Goal: Information Seeking & Learning: Compare options

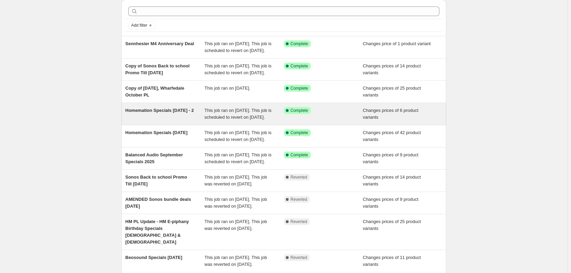
scroll to position [34, 0]
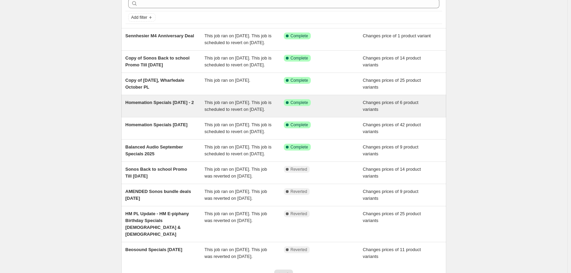
click at [168, 113] on div "Homemation Specials [DATE] - 2" at bounding box center [164, 106] width 79 height 14
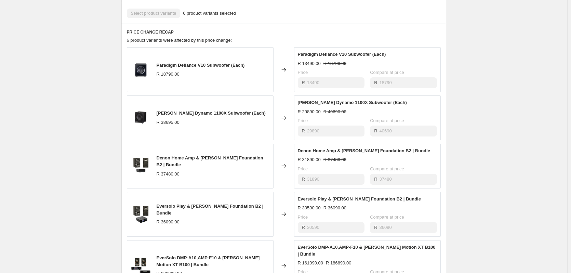
scroll to position [308, 0]
drag, startPoint x: 158, startPoint y: 70, endPoint x: 231, endPoint y: 74, distance: 73.2
click at [231, 74] on div "Paradigm Defiance V10 Subwoofer (Each) R 18790.00" at bounding box center [200, 68] width 147 height 45
copy span "Paradigm Defiance V10 Subwoofer"
drag, startPoint x: 155, startPoint y: 118, endPoint x: 221, endPoint y: 118, distance: 65.9
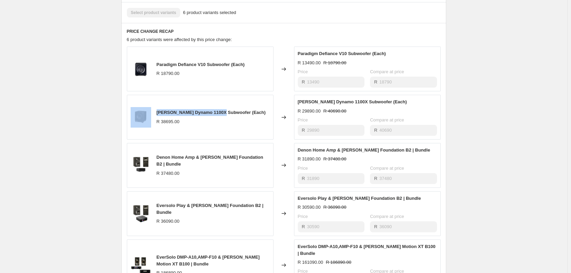
click at [221, 118] on div "[PERSON_NAME] Dynamo 1100X Subwoofer (Each) R 38695.00" at bounding box center [200, 117] width 147 height 45
copy div "[PERSON_NAME] Dynamo 1100X"
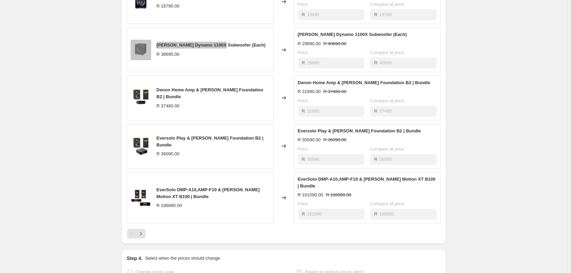
scroll to position [376, 0]
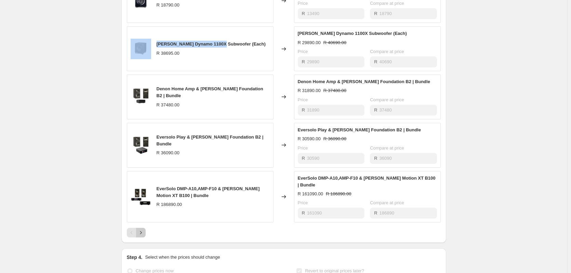
click at [141, 234] on icon "Next" at bounding box center [141, 232] width 2 height 3
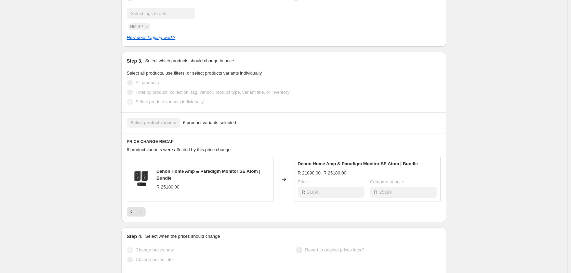
scroll to position [190, 0]
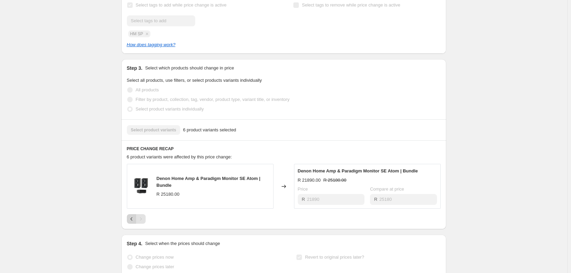
click at [133, 222] on icon "Previous" at bounding box center [131, 218] width 7 height 7
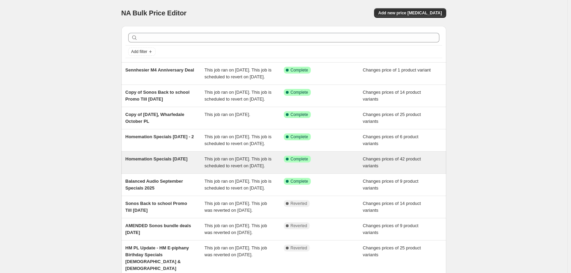
click at [153, 161] on span "Homemation Specials [DATE]" at bounding box center [156, 158] width 62 height 5
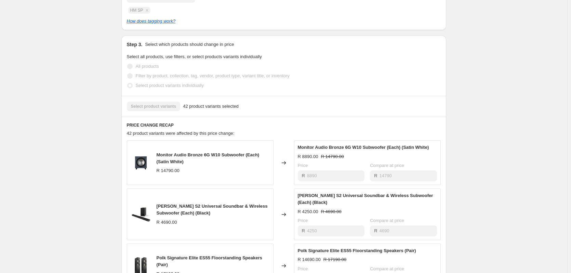
scroll to position [273, 0]
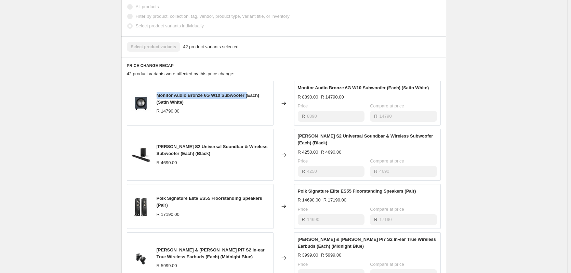
drag, startPoint x: 158, startPoint y: 100, endPoint x: 250, endPoint y: 100, distance: 92.6
click at [250, 100] on div "Monitor Audio Bronze 6G W10 Subwoofer (Each) (Satin White) R 14790.00" at bounding box center [200, 103] width 147 height 45
click at [250, 100] on span "Monitor Audio Bronze 6G W10 Subwoofer (Each) (Satin White)" at bounding box center [207, 99] width 103 height 12
drag, startPoint x: 248, startPoint y: 101, endPoint x: 158, endPoint y: 103, distance: 89.9
click at [158, 103] on span "Monitor Audio Bronze 6G W10 Subwoofer (Each) (Satin White)" at bounding box center [207, 99] width 103 height 12
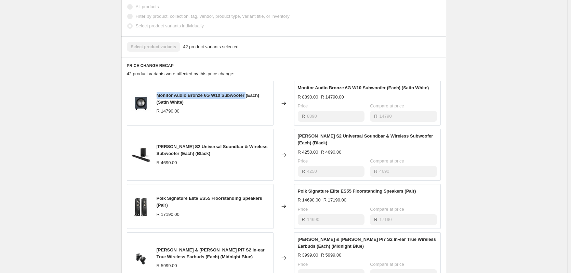
copy span "Monitor Audio Bronze 6G W10 Subwoofer"
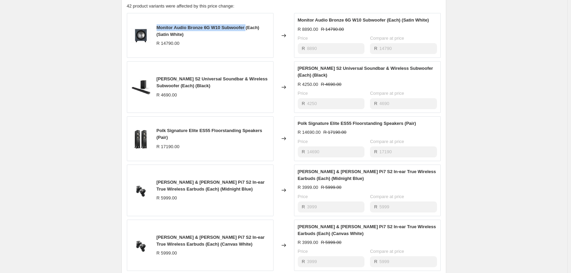
scroll to position [342, 0]
drag, startPoint x: 209, startPoint y: 135, endPoint x: 156, endPoint y: 138, distance: 53.0
click at [156, 138] on div "Polk Signature Elite ES55 Floorstanding Speakers (Pair) R 17190.00" at bounding box center [200, 137] width 147 height 45
copy span "Polk Signature Elite ES55"
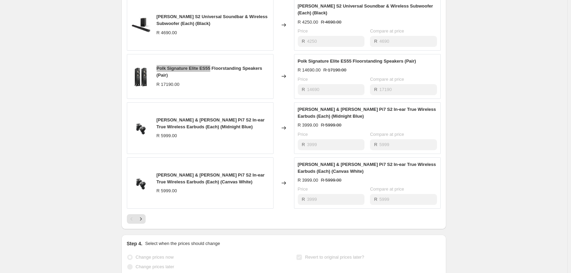
scroll to position [410, 0]
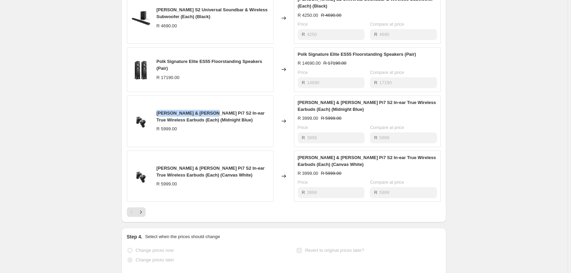
drag, startPoint x: 158, startPoint y: 119, endPoint x: 208, endPoint y: 119, distance: 50.2
click at [208, 119] on div "[PERSON_NAME] & [PERSON_NAME] Pi7 S2 In-ear True Wireless Earbuds (Each) (Midni…" at bounding box center [200, 121] width 147 height 52
copy span "[PERSON_NAME] & [PERSON_NAME] Pi7 S2"
click at [146, 216] on button "Next" at bounding box center [141, 212] width 10 height 10
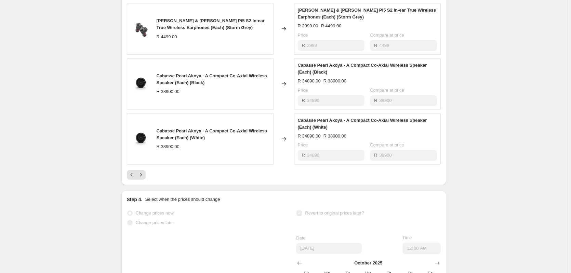
scroll to position [478, 0]
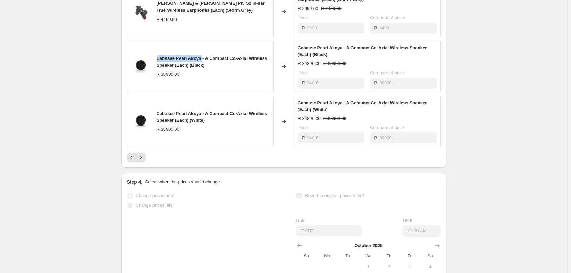
drag, startPoint x: 201, startPoint y: 63, endPoint x: 157, endPoint y: 66, distance: 44.5
click at [157, 66] on div "Cabasse Pearl Akoya - A Compact Co-Axial Wireless Speaker (Each) (Black) R 3890…" at bounding box center [200, 67] width 147 height 52
click at [144, 161] on icon "Next" at bounding box center [140, 157] width 7 height 7
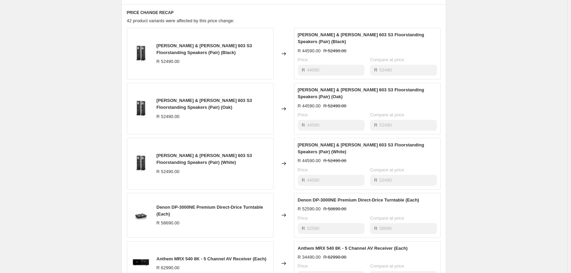
scroll to position [308, 0]
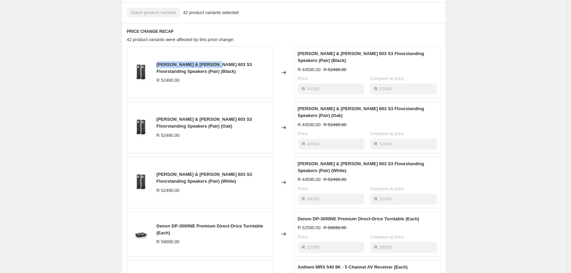
drag, startPoint x: 211, startPoint y: 68, endPoint x: 155, endPoint y: 62, distance: 56.4
click at [155, 62] on div "[PERSON_NAME] & [PERSON_NAME] 603 S3 Floorstanding Speakers (Pair) (Black) R 52…" at bounding box center [200, 72] width 147 height 52
copy span "[PERSON_NAME] & [PERSON_NAME] 603 S3"
click at [191, 121] on div "[PERSON_NAME] & [PERSON_NAME] 603 S3 Floorstanding Speakers (Pair) (Oak)" at bounding box center [212, 123] width 113 height 14
drag, startPoint x: 209, startPoint y: 115, endPoint x: 155, endPoint y: 110, distance: 54.5
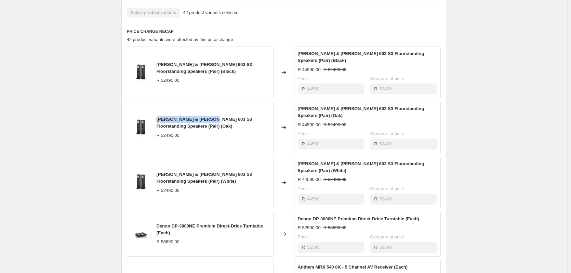
click at [155, 110] on div "[PERSON_NAME] & [PERSON_NAME] 603 S3 Floorstanding Speakers (Pair) (Oak) R 5249…" at bounding box center [200, 127] width 147 height 52
copy span "[PERSON_NAME] & [PERSON_NAME] 603 S3"
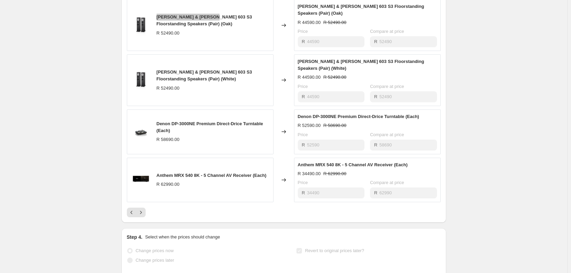
scroll to position [410, 0]
click at [144, 208] on icon "Next" at bounding box center [140, 211] width 7 height 7
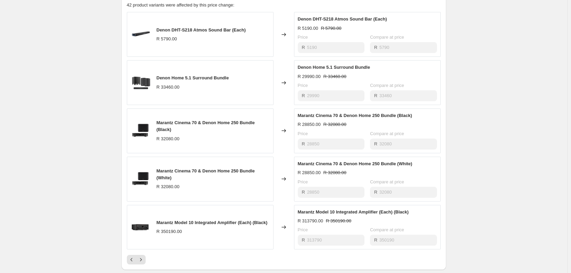
scroll to position [342, 0]
drag, startPoint x: 191, startPoint y: 37, endPoint x: 157, endPoint y: 37, distance: 34.5
click at [157, 37] on div "Denon DHT-S218 Atmos Sound Bar (Each) R 5790.00" at bounding box center [200, 34] width 147 height 45
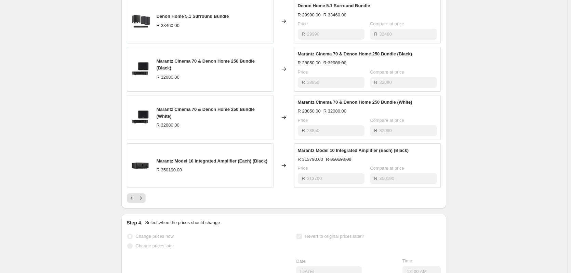
scroll to position [410, 0]
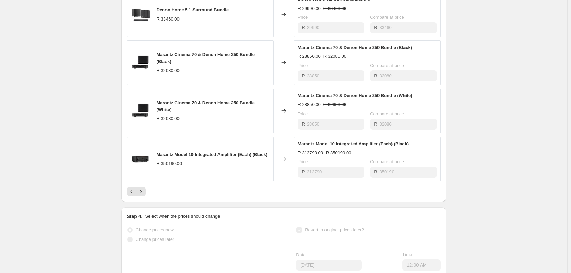
click at [199, 157] on span "Marantz Model 10 Integrated Amplifier (Each) (Black)" at bounding box center [211, 154] width 111 height 5
drag, startPoint x: 196, startPoint y: 162, endPoint x: 157, endPoint y: 159, distance: 39.4
click at [157, 159] on div "Marantz Model 10 Integrated Amplifier (Each) (Black) R 350190.00" at bounding box center [200, 159] width 147 height 45
copy span "Marantz Model 10"
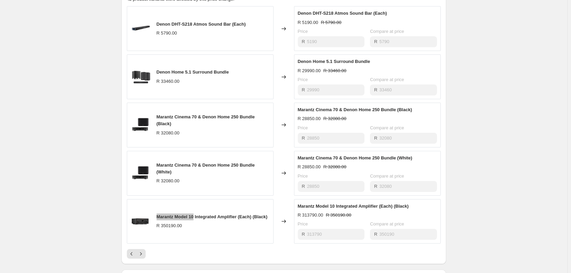
scroll to position [444, 0]
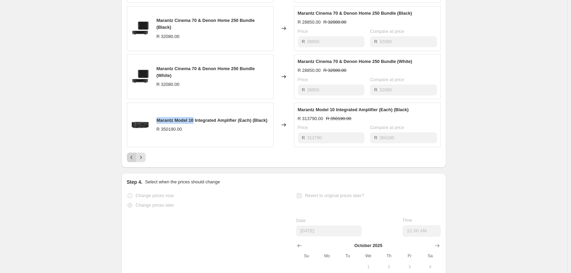
click at [134, 162] on button "Previous" at bounding box center [132, 157] width 10 height 10
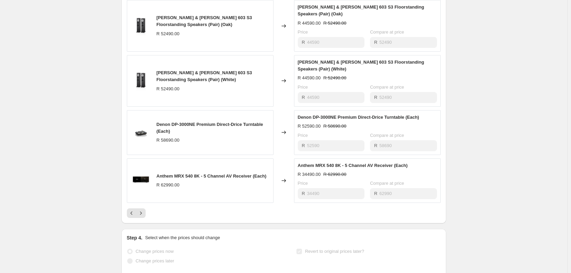
scroll to position [410, 0]
click at [131, 207] on button "Previous" at bounding box center [132, 212] width 10 height 10
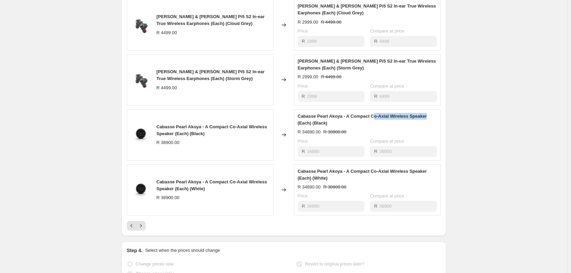
drag, startPoint x: 371, startPoint y: 121, endPoint x: 426, endPoint y: 122, distance: 54.7
click at [426, 122] on div "Cabasse Pearl Akoya - A Compact Co-Axial Wireless Speaker (Each) (Black)" at bounding box center [367, 120] width 139 height 14
drag, startPoint x: 426, startPoint y: 122, endPoint x: 372, endPoint y: 123, distance: 54.3
click at [372, 123] on div "Cabasse Pearl Akoya - A Compact Co-Axial Wireless Speaker (Each) (Black)" at bounding box center [367, 120] width 139 height 14
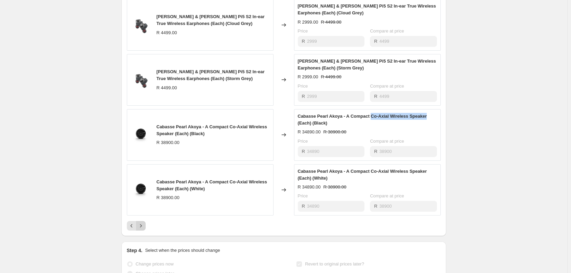
click at [144, 229] on icon "Next" at bounding box center [140, 225] width 7 height 7
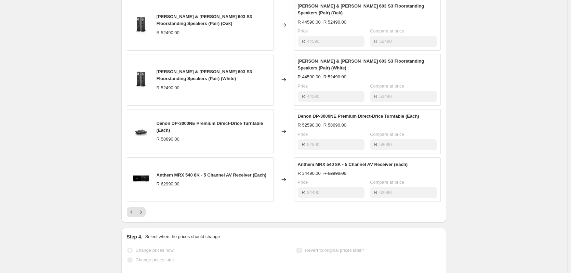
click at [201, 14] on span "[PERSON_NAME] & [PERSON_NAME] 603 S3 Floorstanding Speakers (Pair) (Oak)" at bounding box center [204, 20] width 96 height 12
drag, startPoint x: 210, startPoint y: 14, endPoint x: 158, endPoint y: 15, distance: 52.6
click at [158, 15] on div "[PERSON_NAME] & [PERSON_NAME] 603 S3 Floorstanding Speakers (Pair) (Oak) R 5249…" at bounding box center [200, 25] width 147 height 52
copy span "[PERSON_NAME] & [PERSON_NAME] 603 S3"
click at [213, 14] on span "[PERSON_NAME] & [PERSON_NAME] 603 S3 Floorstanding Speakers (Pair) (Oak)" at bounding box center [204, 20] width 96 height 12
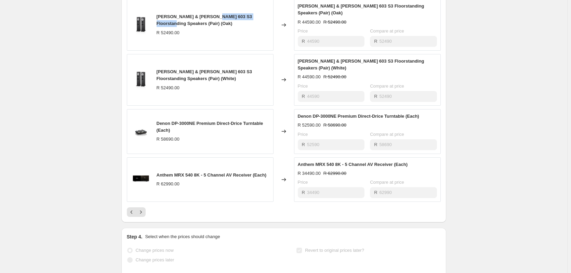
drag, startPoint x: 211, startPoint y: 13, endPoint x: 265, endPoint y: 13, distance: 53.3
click at [265, 13] on div "[PERSON_NAME] & [PERSON_NAME] 603 S3 Floorstanding Speakers (Pair) (Oak)" at bounding box center [212, 20] width 113 height 14
copy span "Floorstanding Speakers"
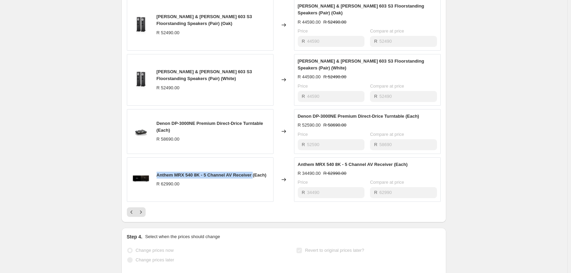
drag, startPoint x: 156, startPoint y: 162, endPoint x: 254, endPoint y: 160, distance: 97.7
click at [254, 160] on div "Anthem MRX 540 8K - 5 Channel AV Receiver (Each) R 62990.00" at bounding box center [200, 179] width 147 height 45
click at [143, 208] on icon "Next" at bounding box center [140, 211] width 7 height 7
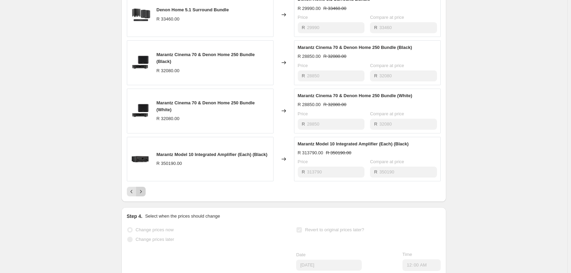
click at [144, 195] on icon "Next" at bounding box center [140, 191] width 7 height 7
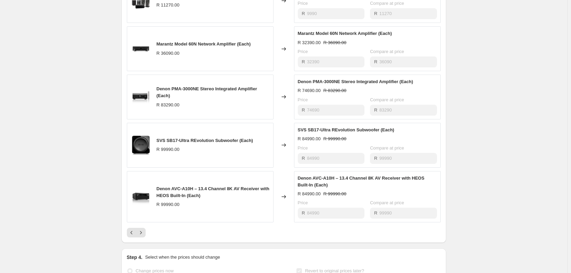
scroll to position [342, 0]
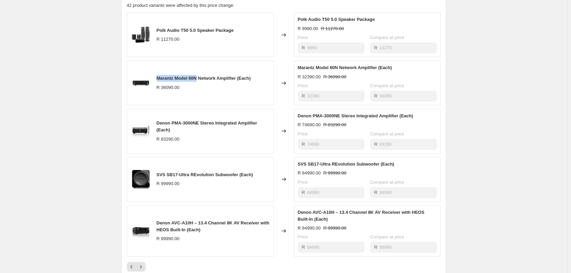
drag, startPoint x: 159, startPoint y: 84, endPoint x: 200, endPoint y: 83, distance: 41.0
click at [200, 81] on span "Marantz Model 60N Network Amplifier (Each)" at bounding box center [203, 78] width 94 height 5
click at [202, 81] on span "Marantz Model 60N Network Amplifier (Each)" at bounding box center [203, 78] width 94 height 5
drag, startPoint x: 200, startPoint y: 84, endPoint x: 158, endPoint y: 83, distance: 42.0
click at [158, 83] on div "Marantz Model 60N Network Amplifier (Each) R 36090.00" at bounding box center [200, 82] width 147 height 45
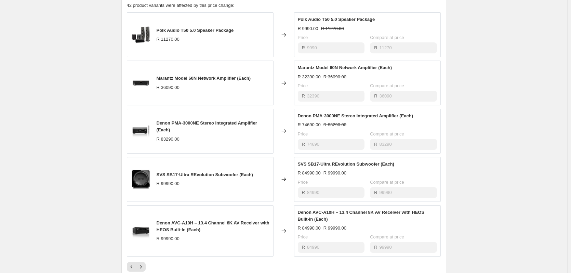
click at [240, 81] on span "Marantz Model 60N Network Amplifier (Each)" at bounding box center [203, 78] width 94 height 5
drag, startPoint x: 240, startPoint y: 83, endPoint x: 207, endPoint y: 79, distance: 33.1
click at [207, 79] on div "Marantz Model 60N Network Amplifier (Each) R 36090.00" at bounding box center [200, 82] width 147 height 45
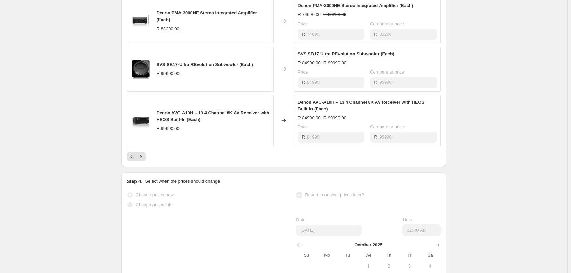
scroll to position [410, 0]
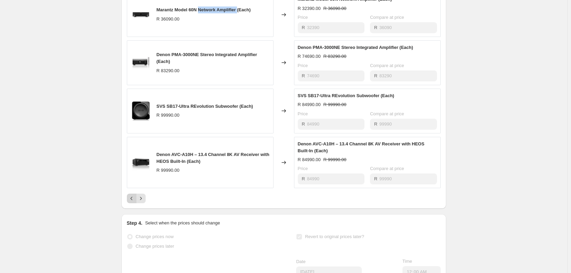
click at [128, 203] on button "Previous" at bounding box center [132, 198] width 10 height 10
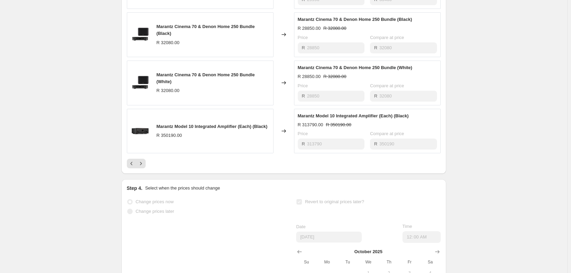
scroll to position [478, 0]
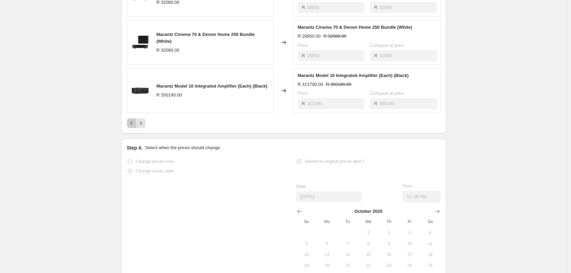
click at [129, 125] on button "Previous" at bounding box center [132, 123] width 10 height 10
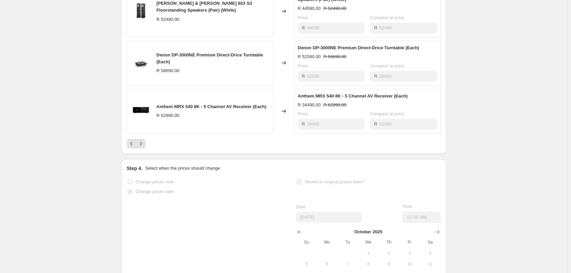
click at [130, 139] on div "Pagination" at bounding box center [132, 144] width 10 height 10
click at [131, 140] on icon "Previous" at bounding box center [131, 143] width 7 height 7
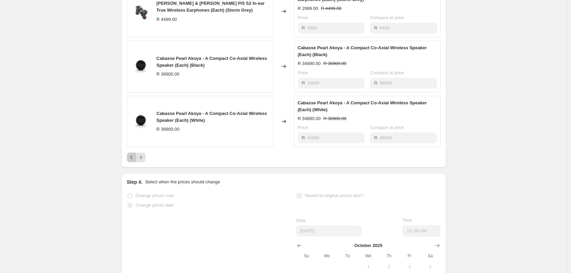
click at [135, 161] on icon "Previous" at bounding box center [131, 157] width 7 height 7
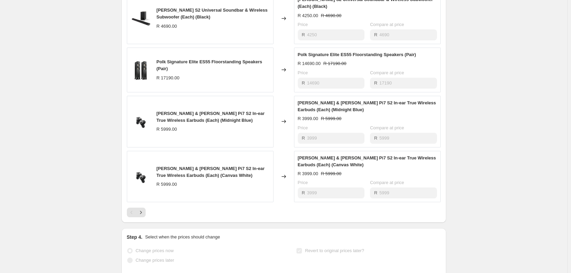
scroll to position [410, 0]
click at [146, 217] on button "Next" at bounding box center [141, 212] width 10 height 10
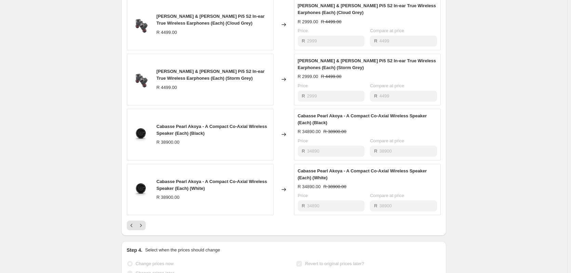
scroll to position [513, 0]
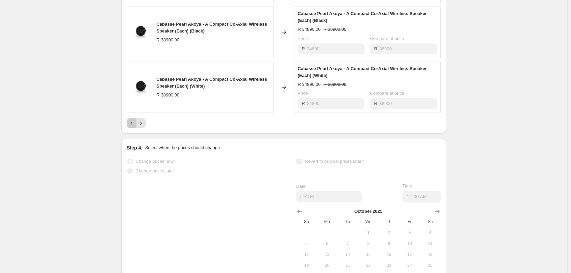
click at [136, 128] on button "Previous" at bounding box center [132, 123] width 10 height 10
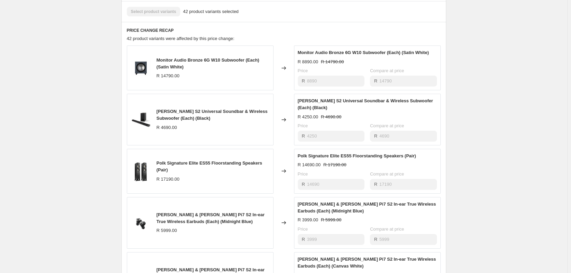
scroll to position [308, 0]
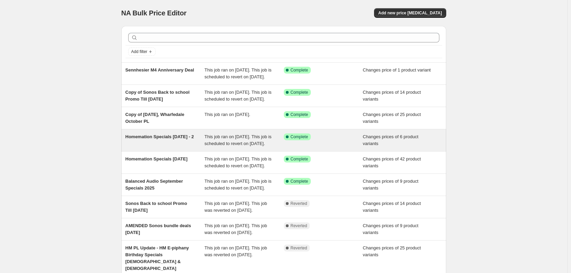
click at [170, 139] on span "Homemation Specials [DATE] - 2" at bounding box center [159, 136] width 69 height 5
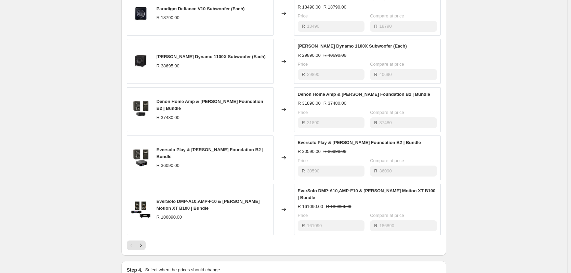
scroll to position [410, 0]
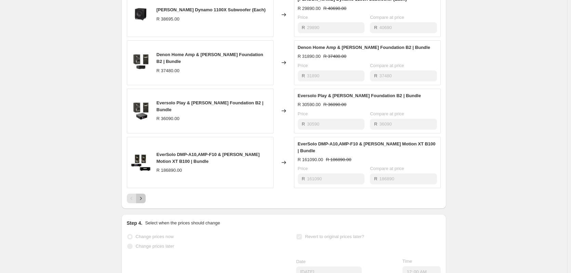
click at [144, 202] on icon "Next" at bounding box center [140, 198] width 7 height 7
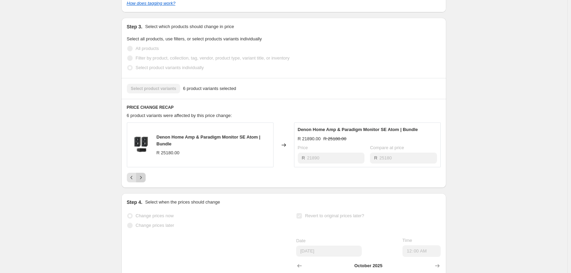
scroll to position [224, 0]
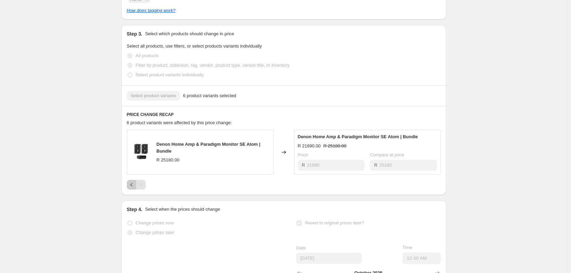
click at [135, 188] on icon "Previous" at bounding box center [131, 184] width 7 height 7
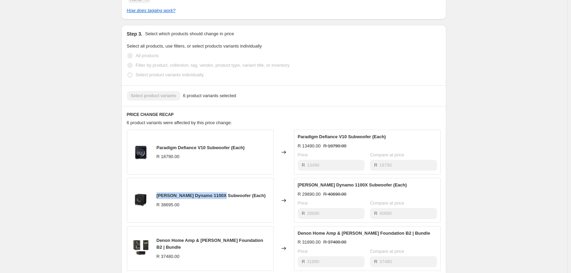
drag, startPoint x: 221, startPoint y: 202, endPoint x: 158, endPoint y: 205, distance: 63.3
click at [158, 205] on div "[PERSON_NAME] Dynamo 1100X Subwoofer (Each) R 38695.00" at bounding box center [200, 200] width 147 height 45
click at [214, 198] on span "[PERSON_NAME] Dynamo 1100X Subwoofer (Each)" at bounding box center [210, 195] width 109 height 5
drag, startPoint x: 220, startPoint y: 202, endPoint x: 158, endPoint y: 201, distance: 61.5
click at [158, 198] on span "[PERSON_NAME] Dynamo 1100X Subwoofer (Each)" at bounding box center [210, 195] width 109 height 5
